Goal: Information Seeking & Learning: Understand process/instructions

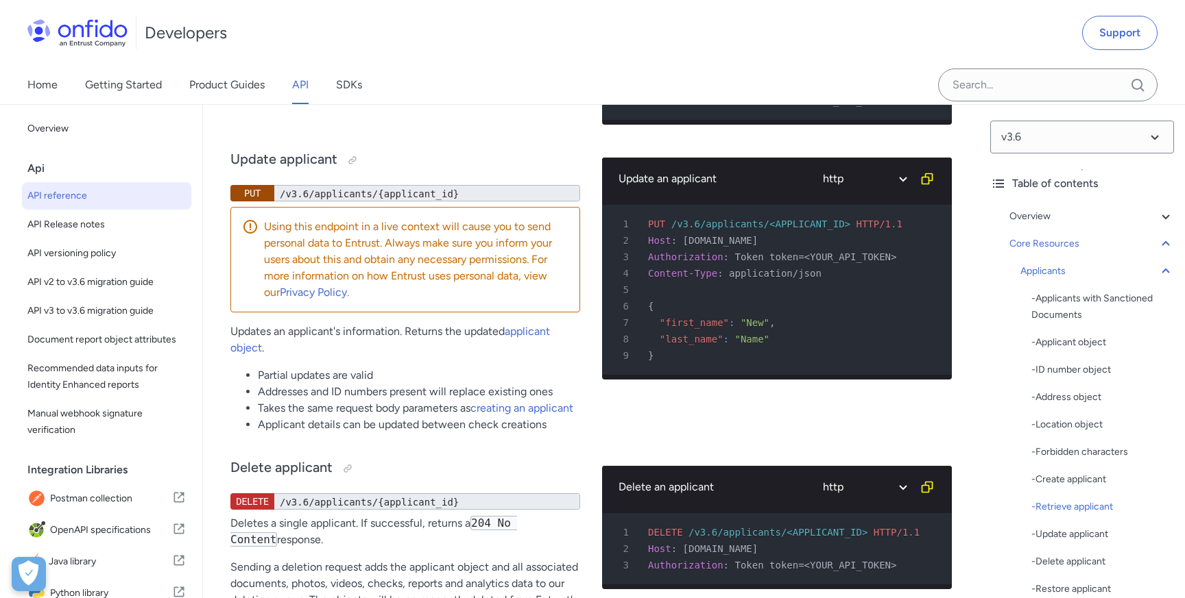
click at [904, 38] on select "ruby python php javascript java http bash" at bounding box center [863, 23] width 103 height 32
select select "java"
click at [812, 38] on select "ruby python php javascript java http bash" at bounding box center [863, 23] width 103 height 32
select select "java"
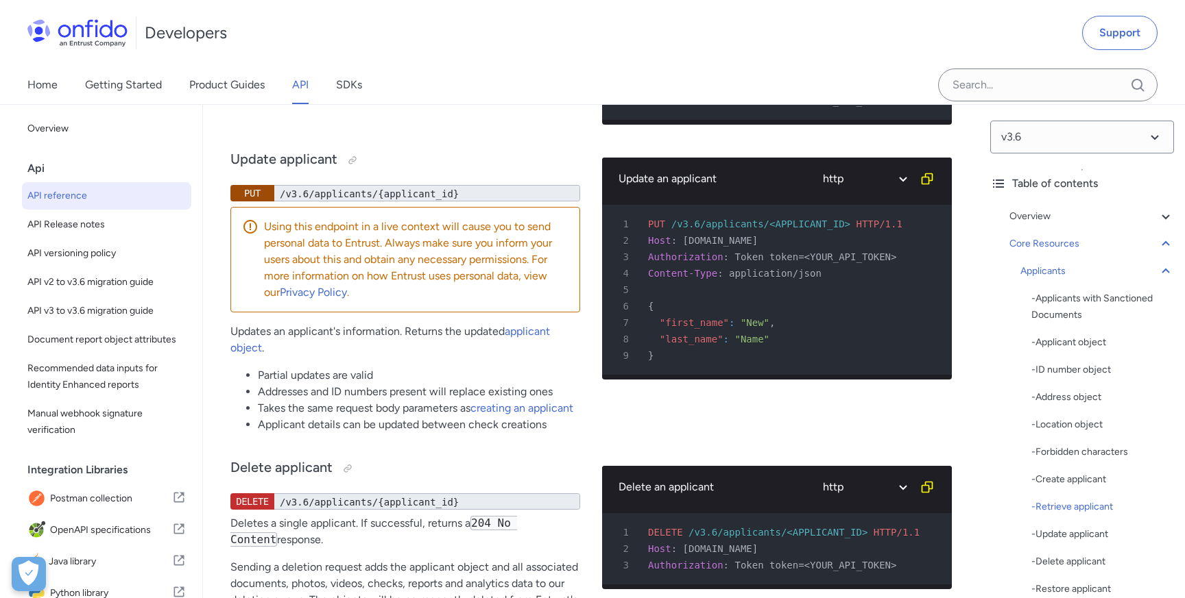
select select "java"
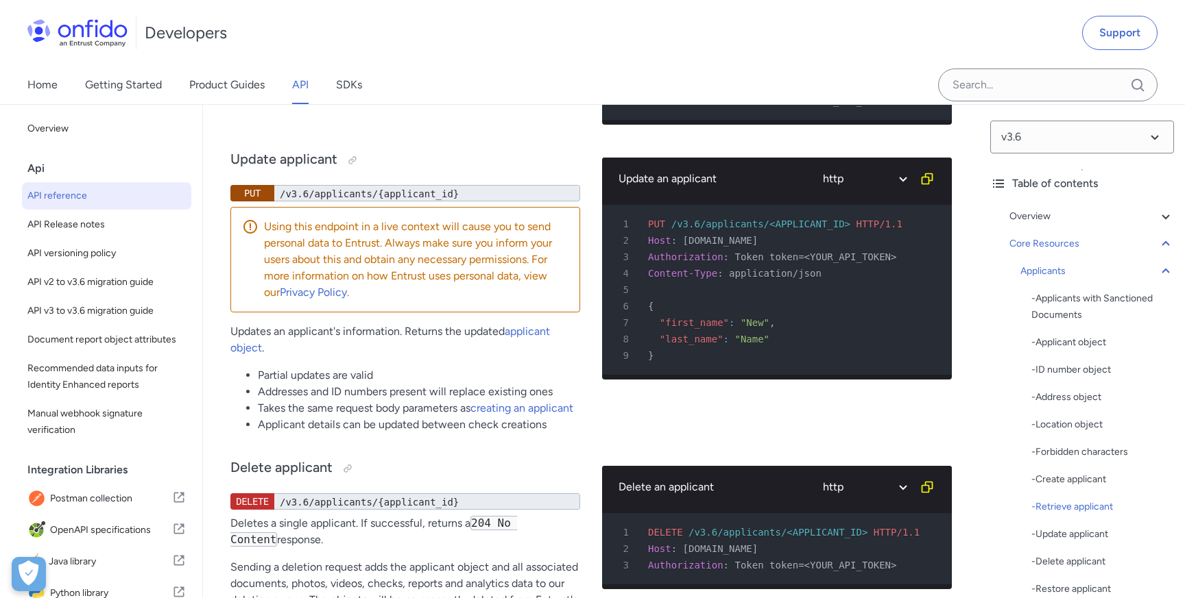
select select "java"
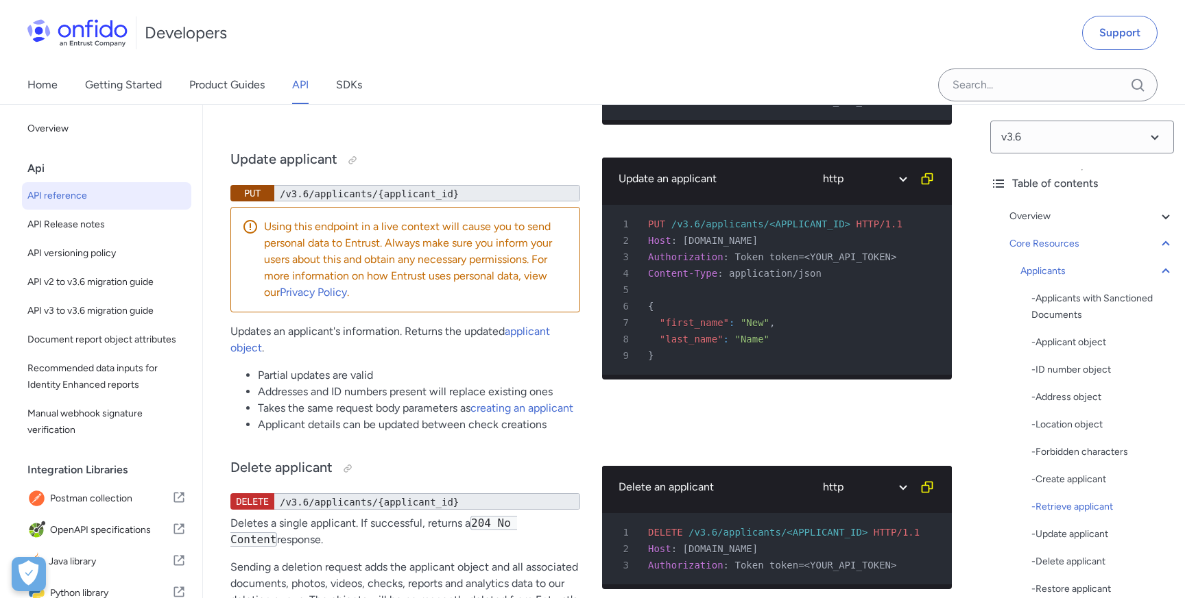
select select "java"
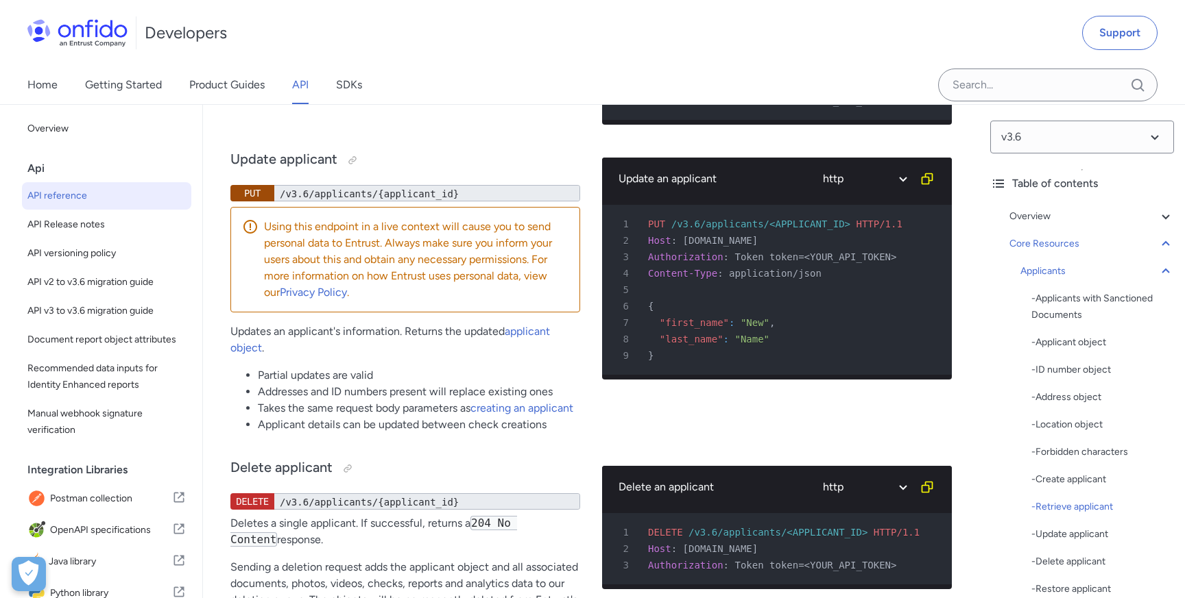
select select "java"
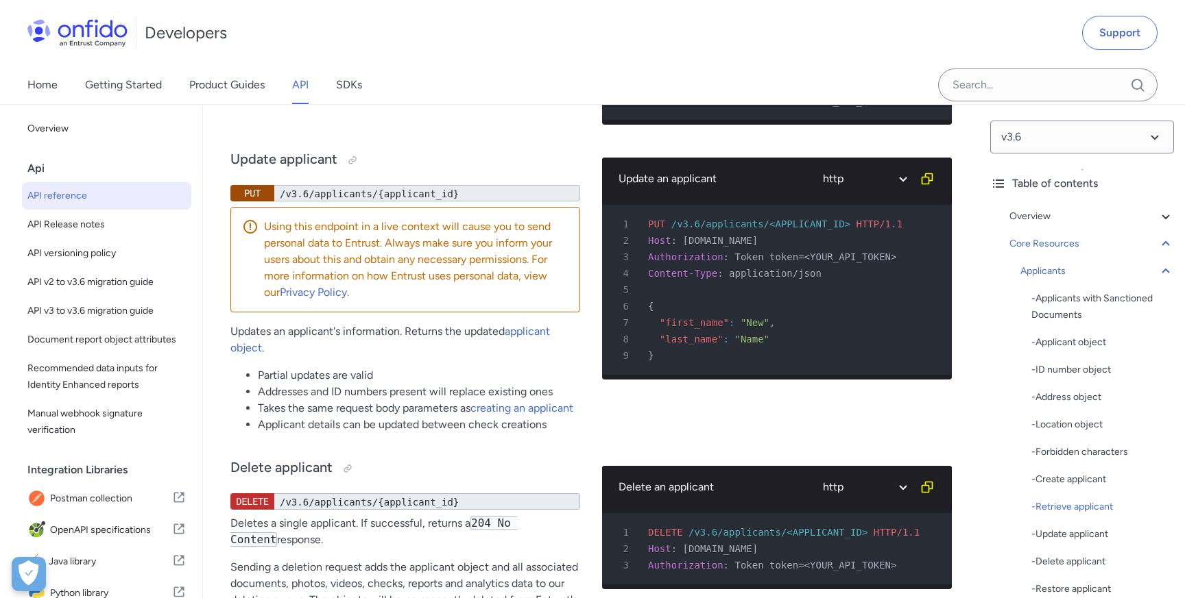
select select "java"
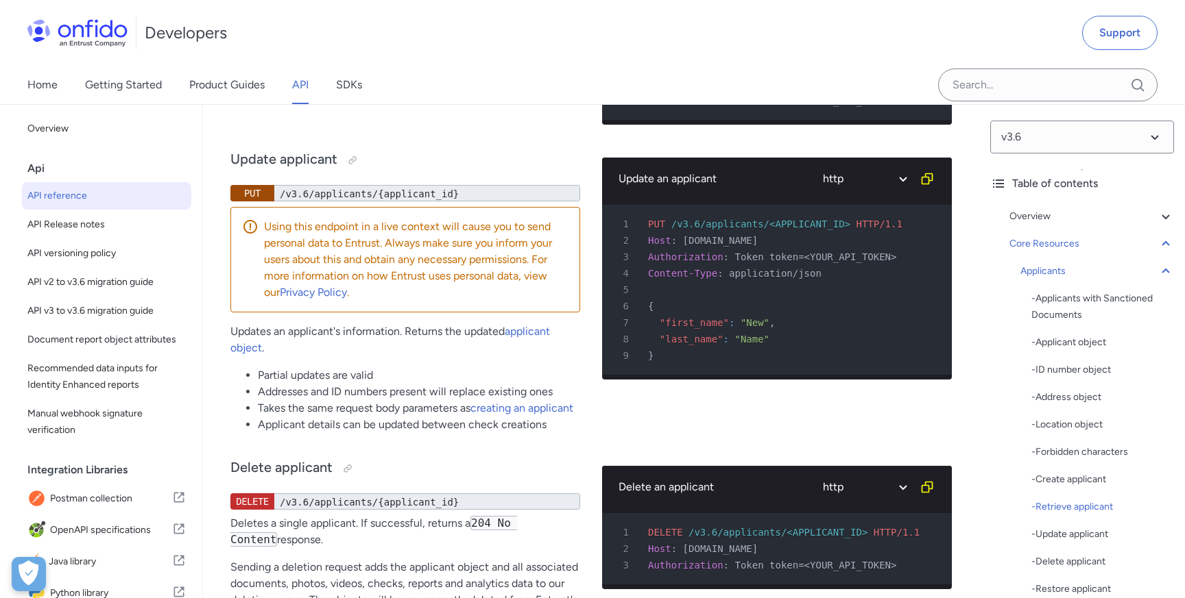
select select "java"
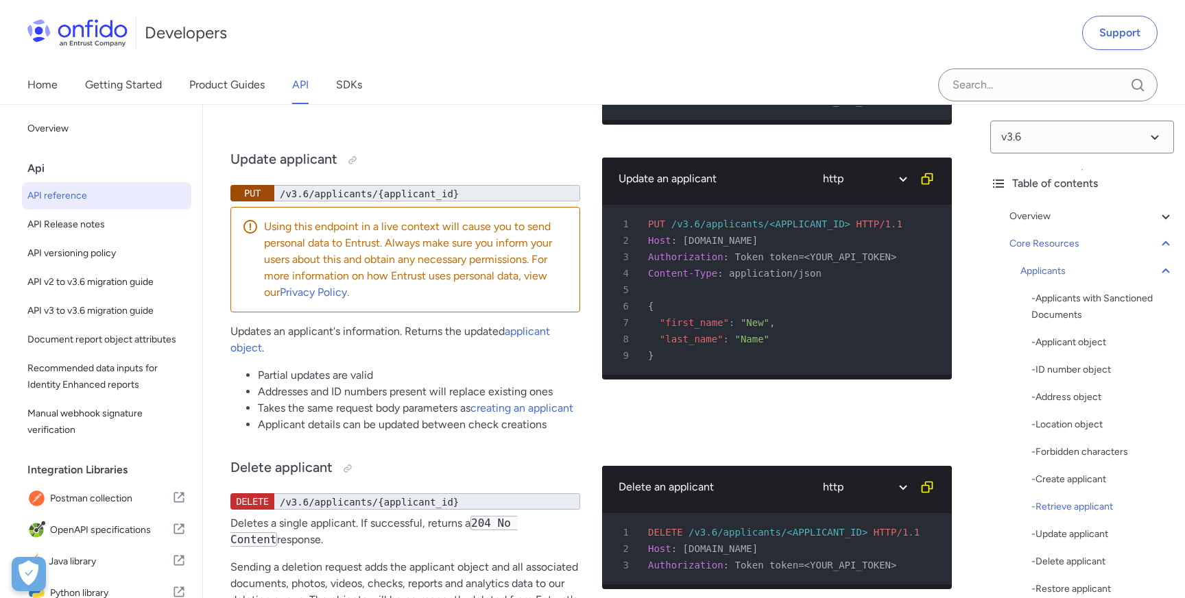
select select "java"
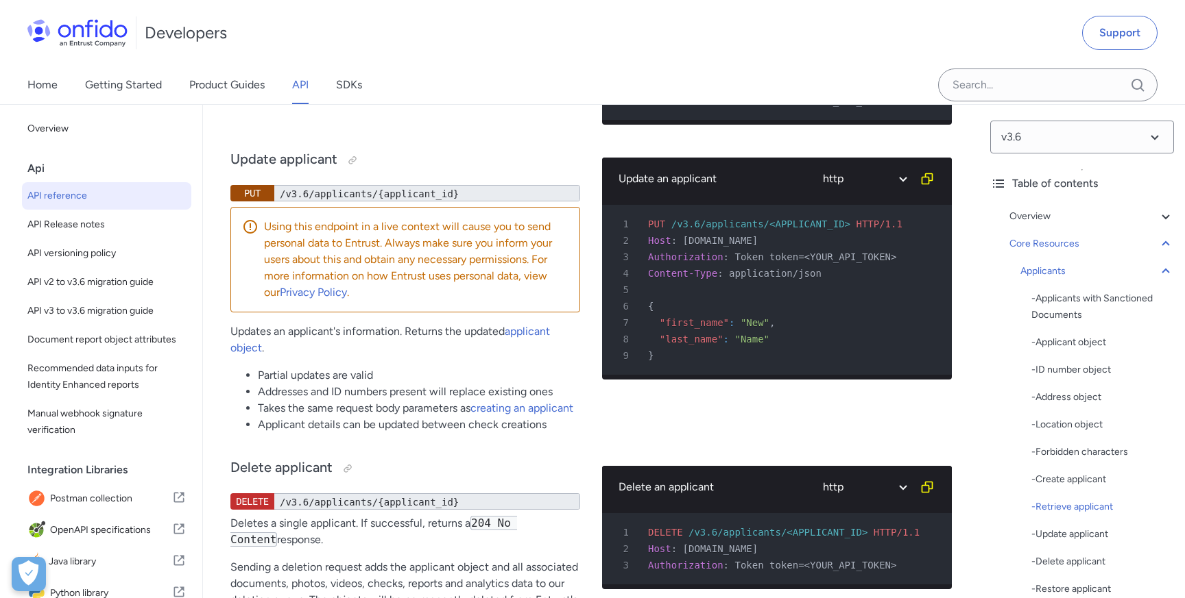
select select "java"
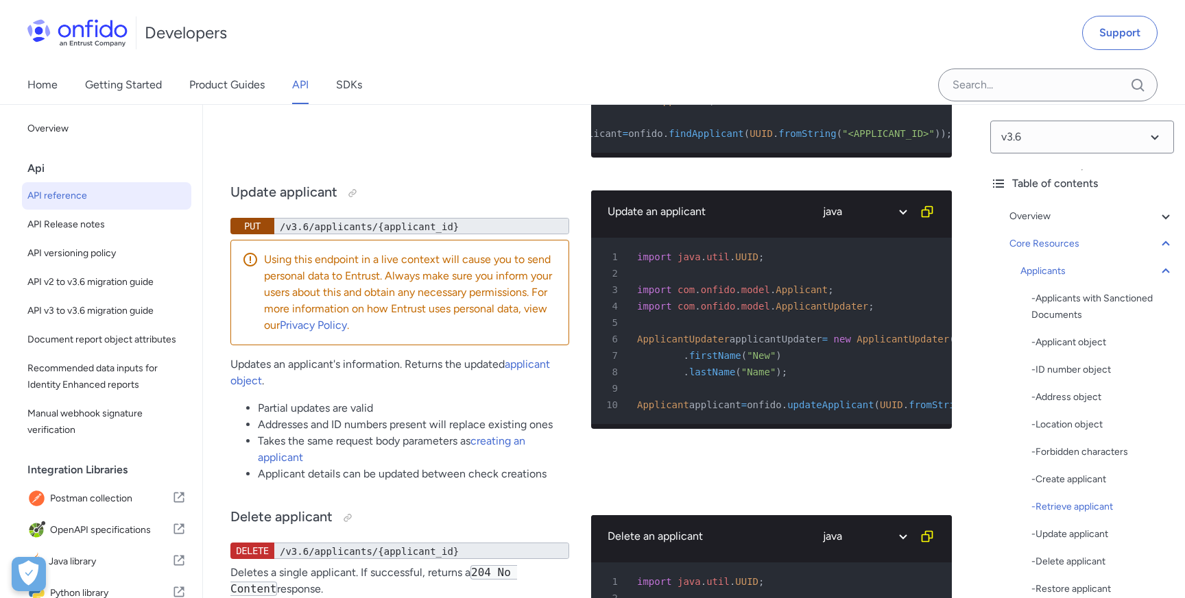
scroll to position [0, 136]
click at [879, 38] on select "ruby python php javascript java http bash" at bounding box center [863, 23] width 103 height 32
select select "http"
click at [812, 38] on select "ruby python php javascript java http bash" at bounding box center [863, 23] width 103 height 32
select select "http"
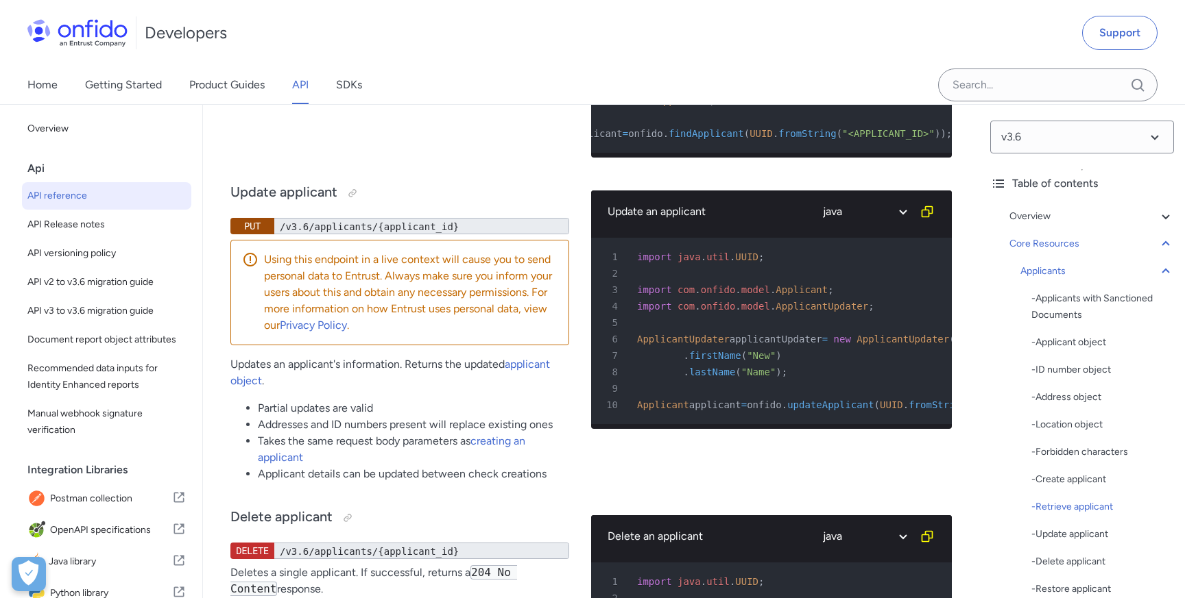
select select "http"
select select "ruby"
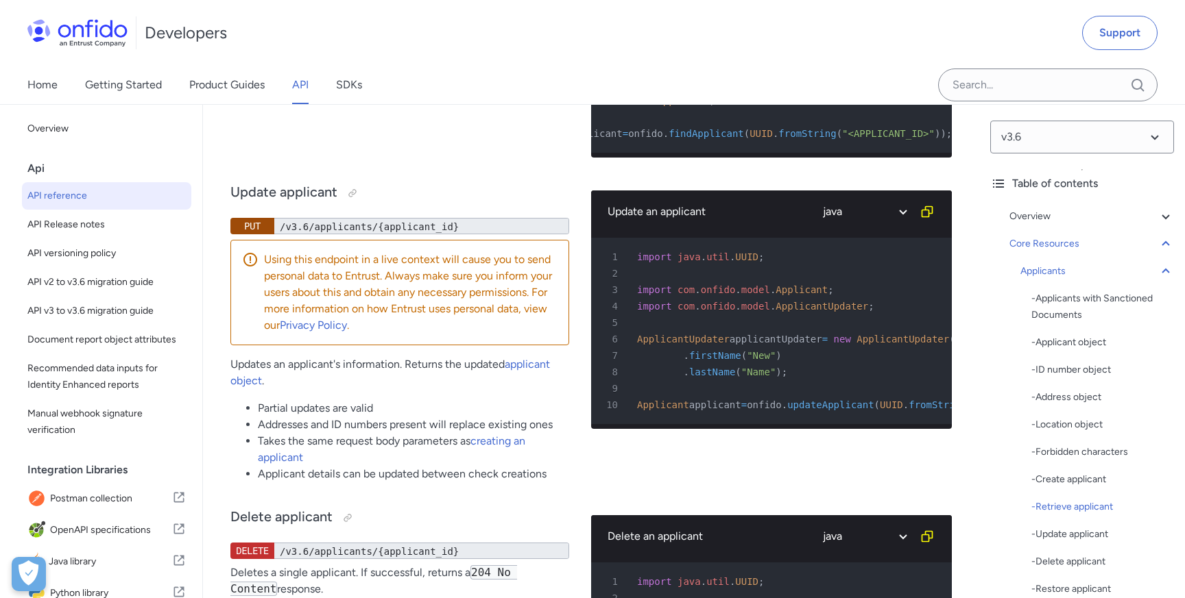
select select "http"
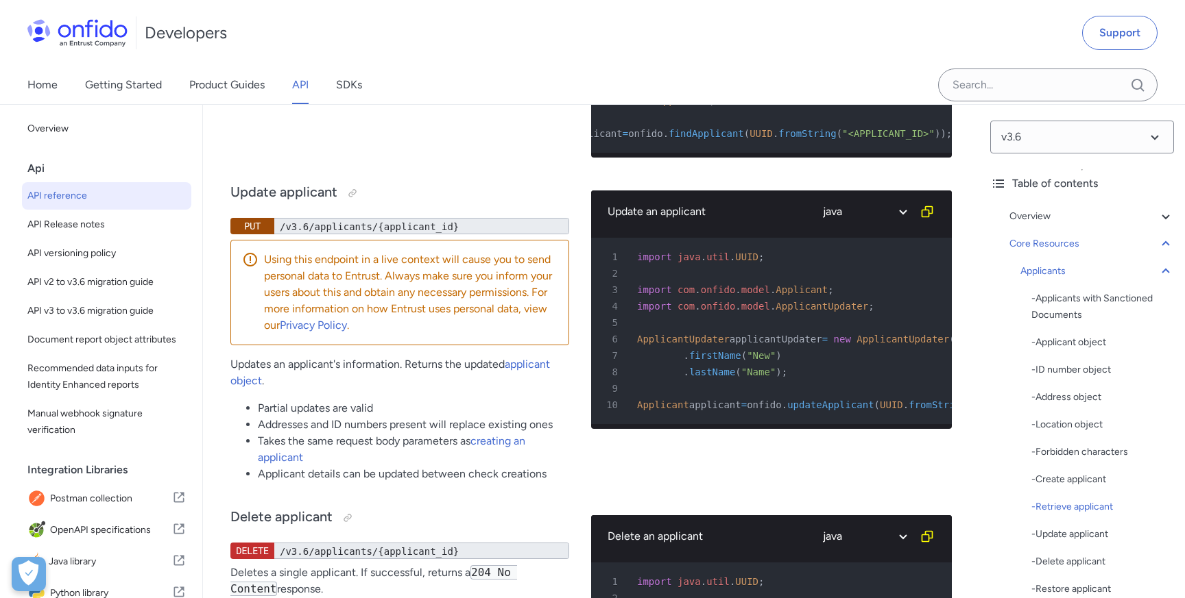
select select "http"
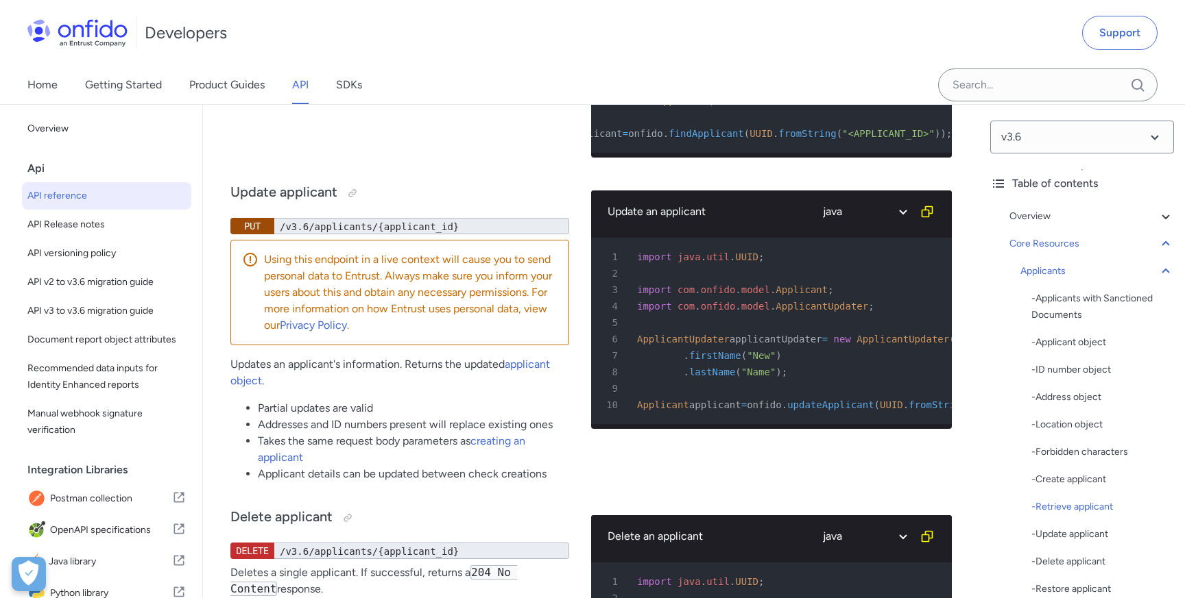
select select "http"
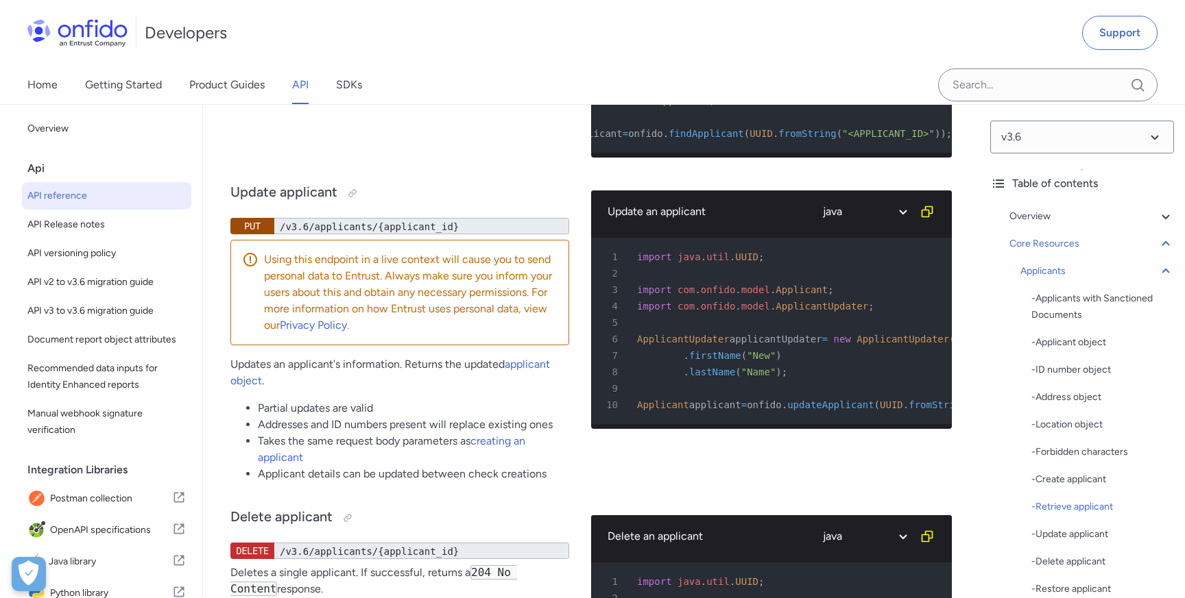
select select "http"
select select "ruby"
select select "http"
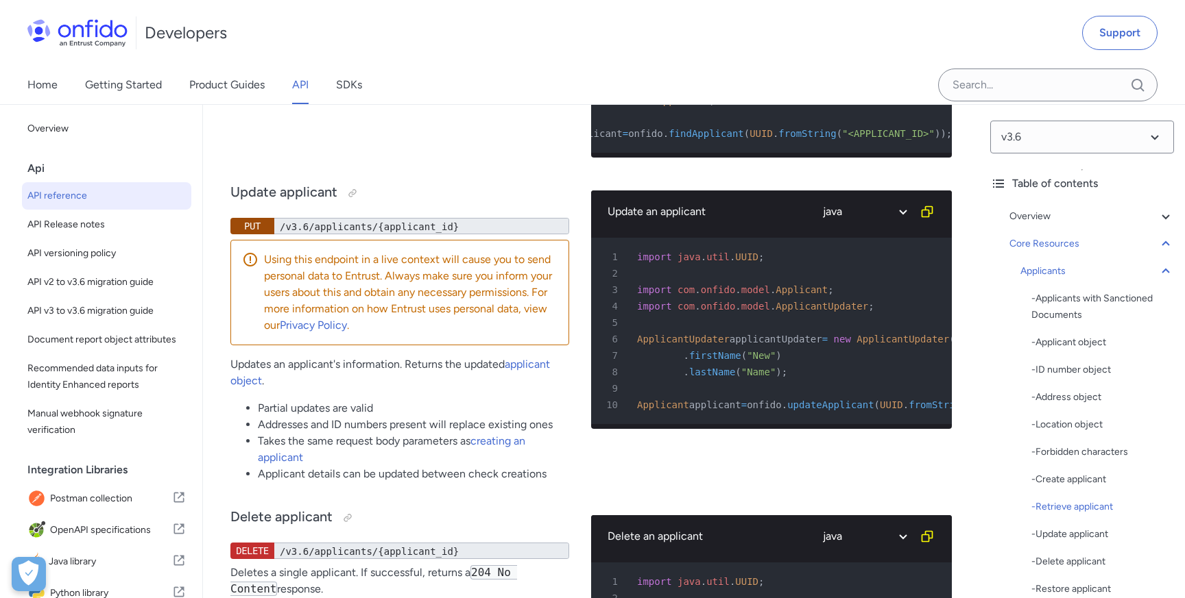
select select "http"
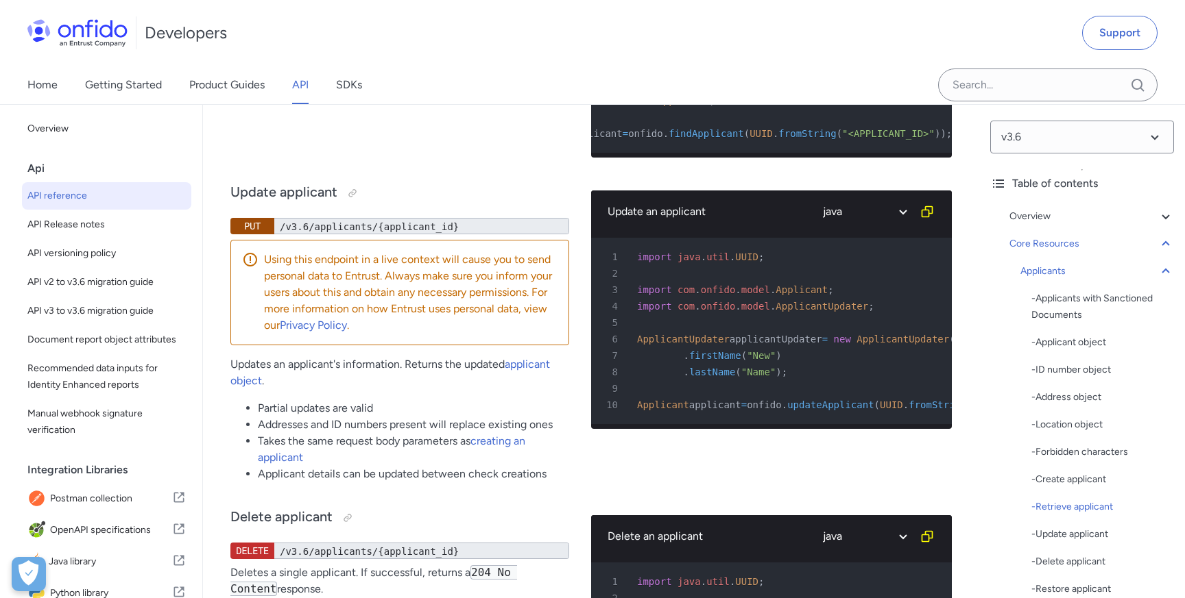
select select "http"
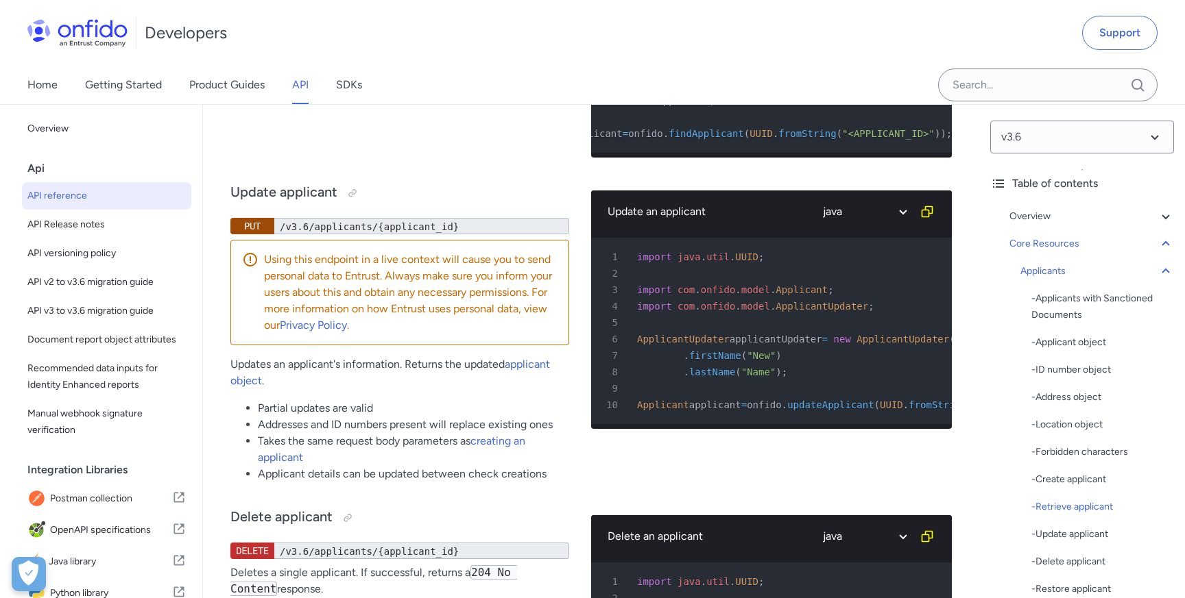
select select "http"
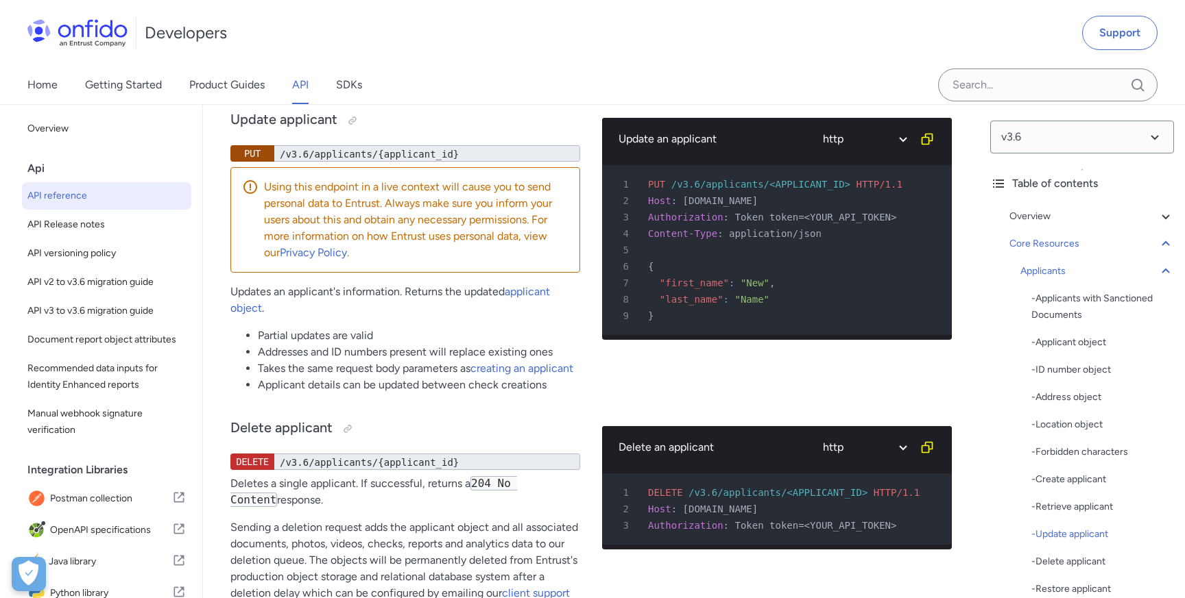
scroll to position [19888, 0]
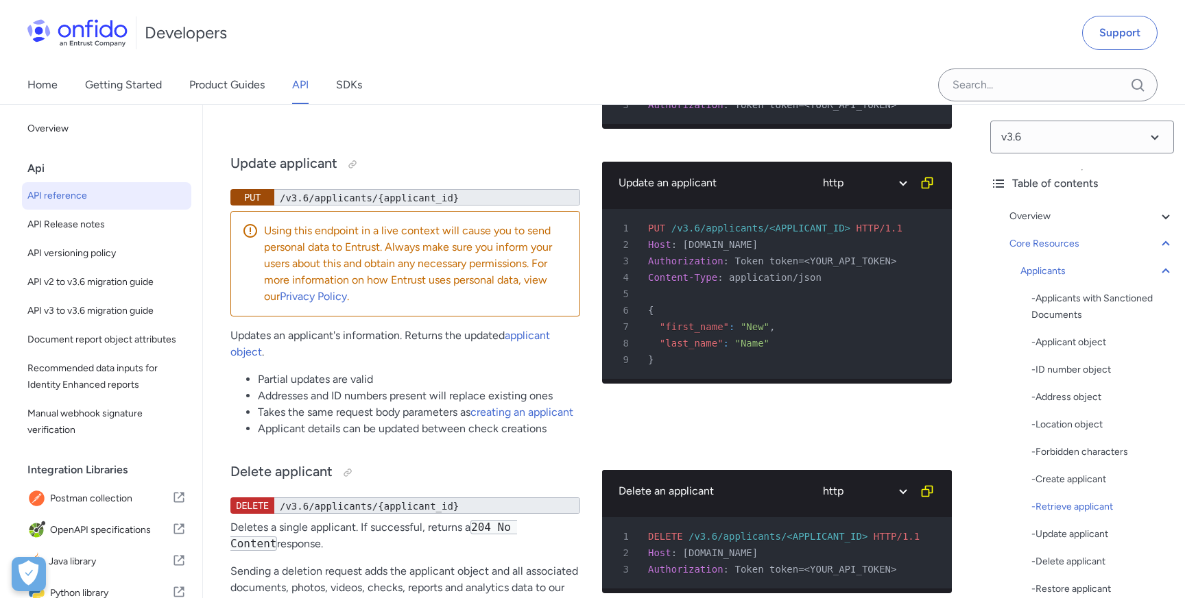
drag, startPoint x: 434, startPoint y: 213, endPoint x: 543, endPoint y: 4, distance: 235.8
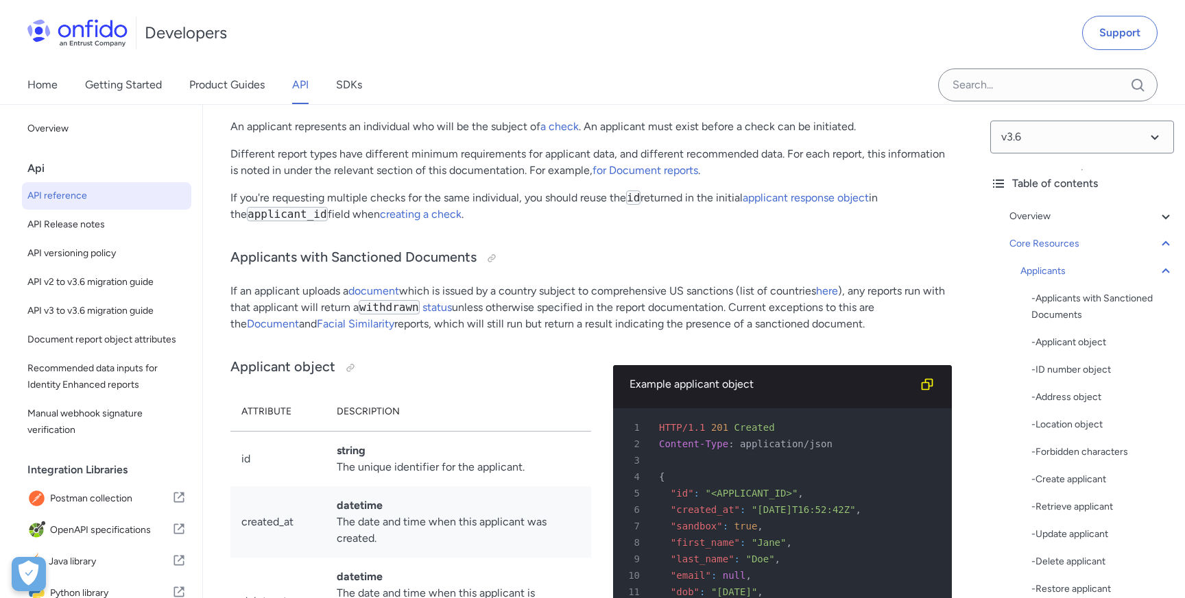
scroll to position [14057, 0]
